Goal: Task Accomplishment & Management: Manage account settings

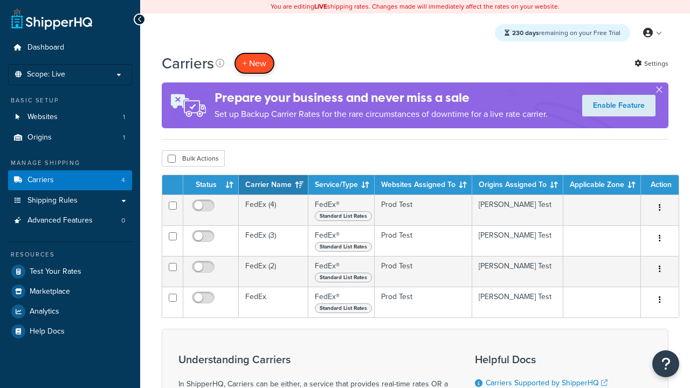
click at [255, 63] on button "+ New" at bounding box center [254, 63] width 41 height 22
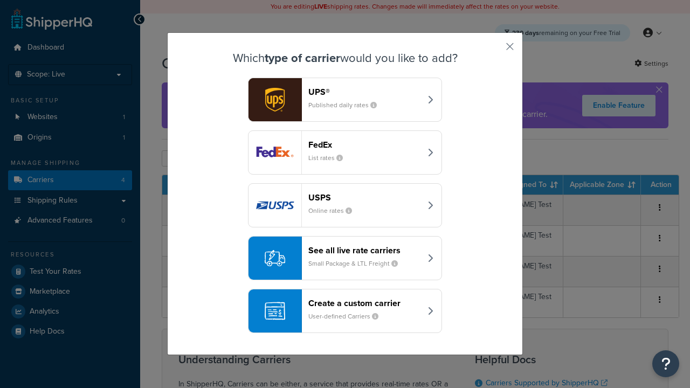
click at [345, 153] on div "FedEx List rates" at bounding box center [364, 153] width 113 height 26
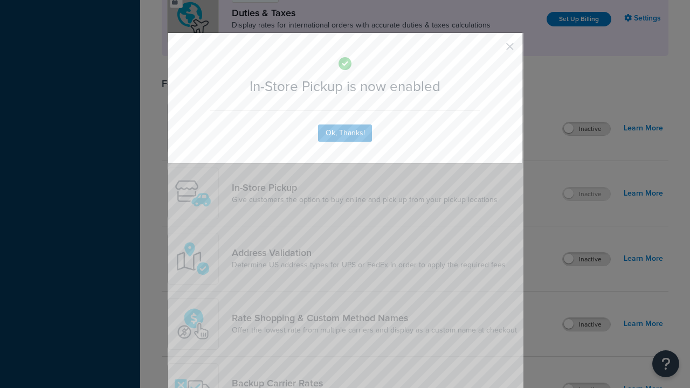
click at [494, 50] on button "button" at bounding box center [494, 50] width 3 height 3
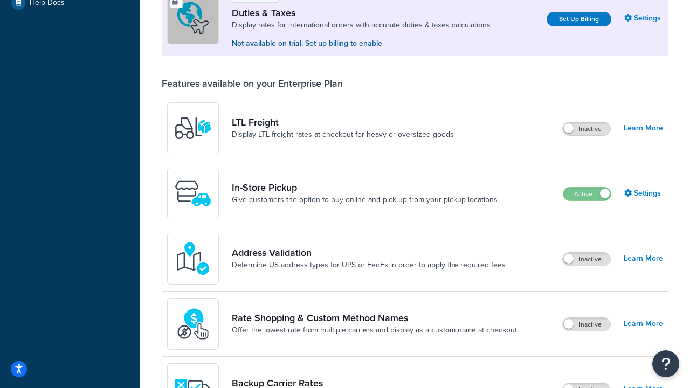
scroll to position [329, 0]
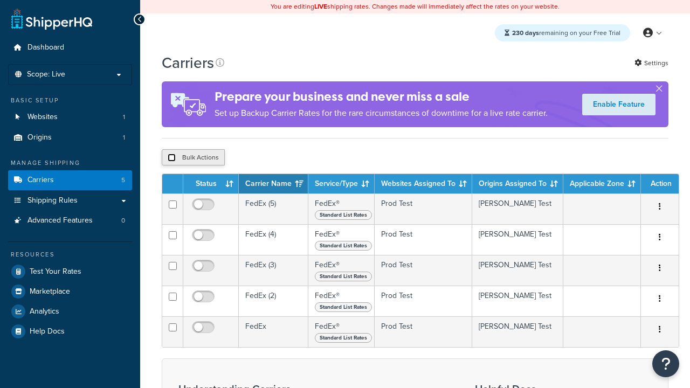
click at [171, 159] on input "checkbox" at bounding box center [172, 158] width 8 height 8
checkbox input "true"
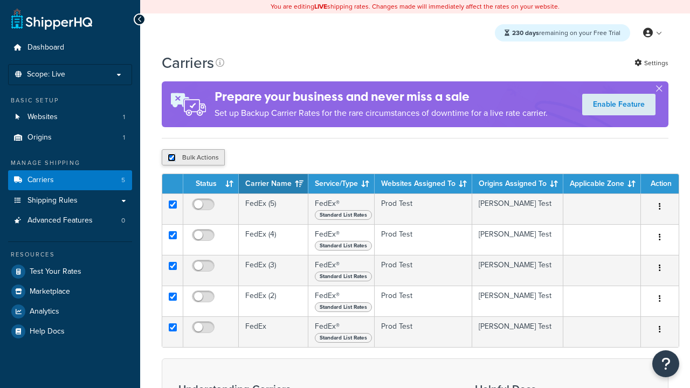
checkbox input "true"
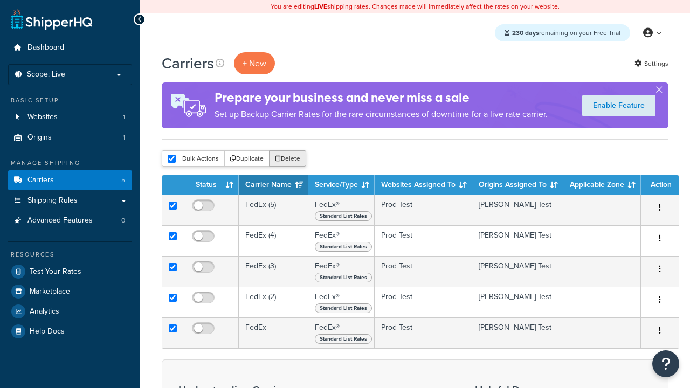
click at [290, 159] on button "Delete" at bounding box center [287, 158] width 37 height 16
